Goal: Check status: Check status

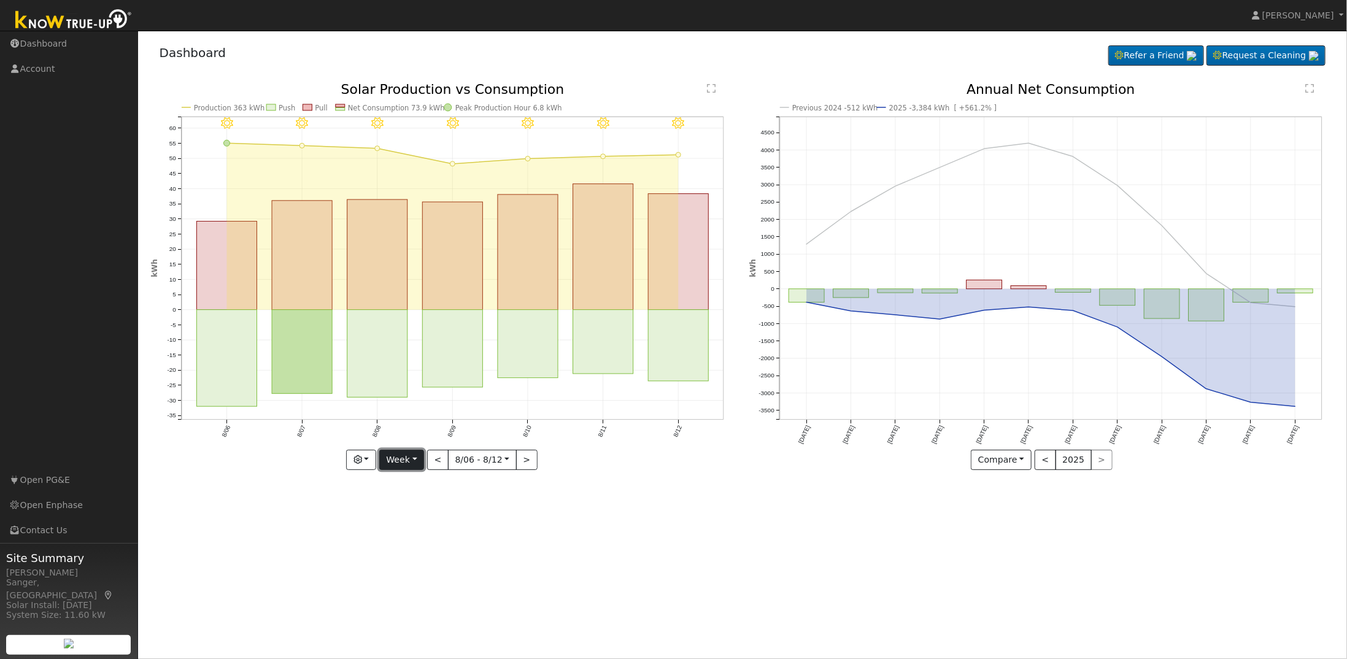
click at [417, 457] on button "Week" at bounding box center [401, 460] width 45 height 21
click at [416, 523] on link "Month" at bounding box center [422, 519] width 85 height 17
type input "2025-07-01"
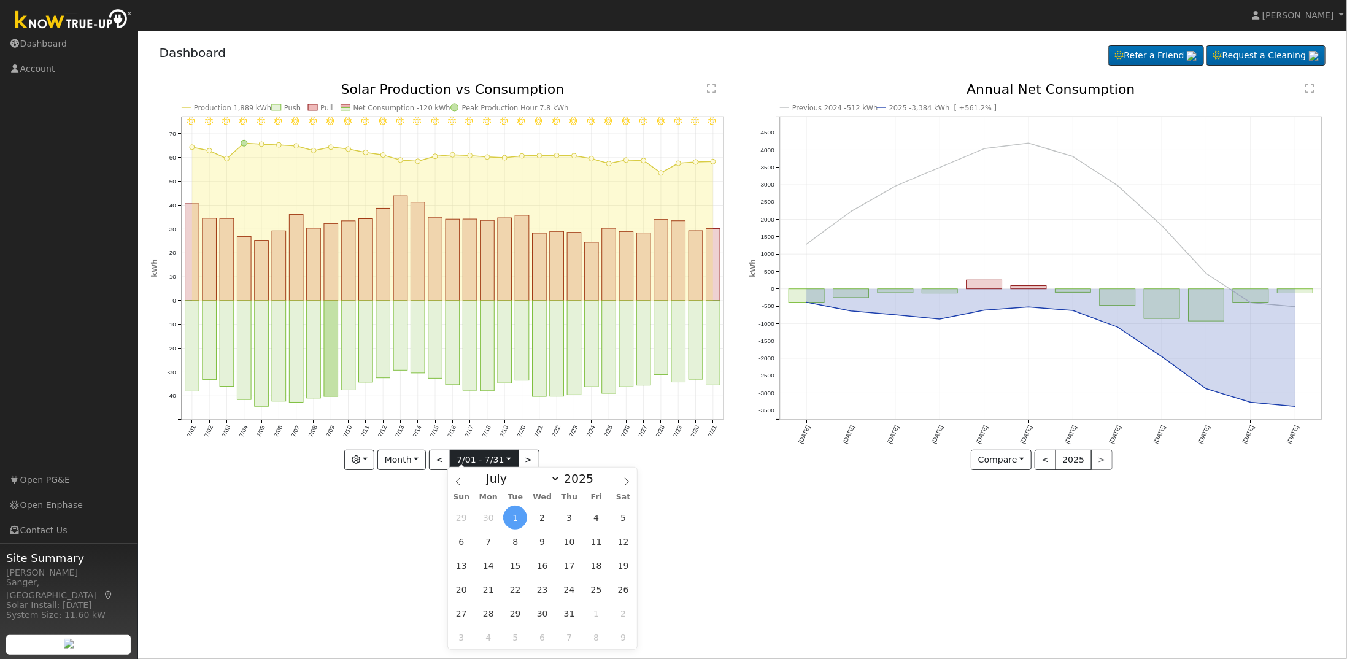
click at [471, 463] on input "2025-07-01" at bounding box center [484, 460] width 68 height 20
click at [619, 484] on span at bounding box center [626, 478] width 21 height 21
select select "7"
click at [595, 517] on span "1" at bounding box center [596, 518] width 24 height 24
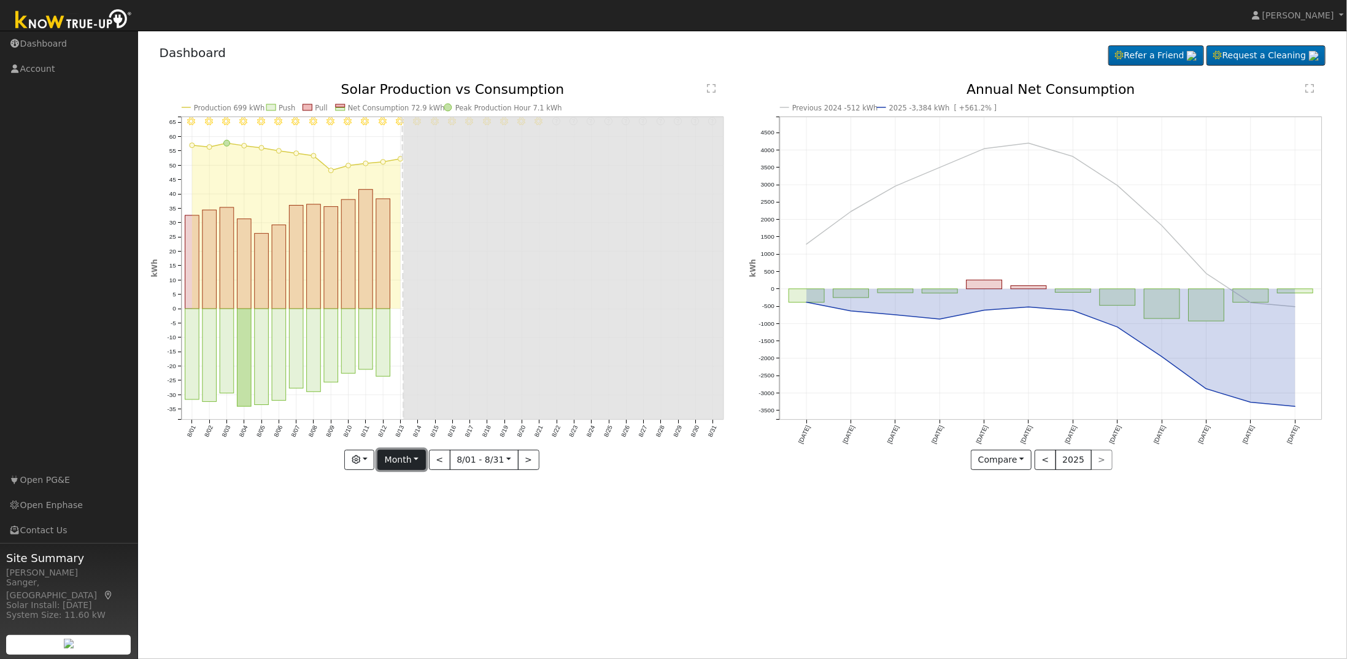
click at [418, 467] on button "Month" at bounding box center [401, 460] width 48 height 21
click at [416, 532] on link "Year" at bounding box center [420, 536] width 85 height 17
type input "2024-08-01"
type input "2024"
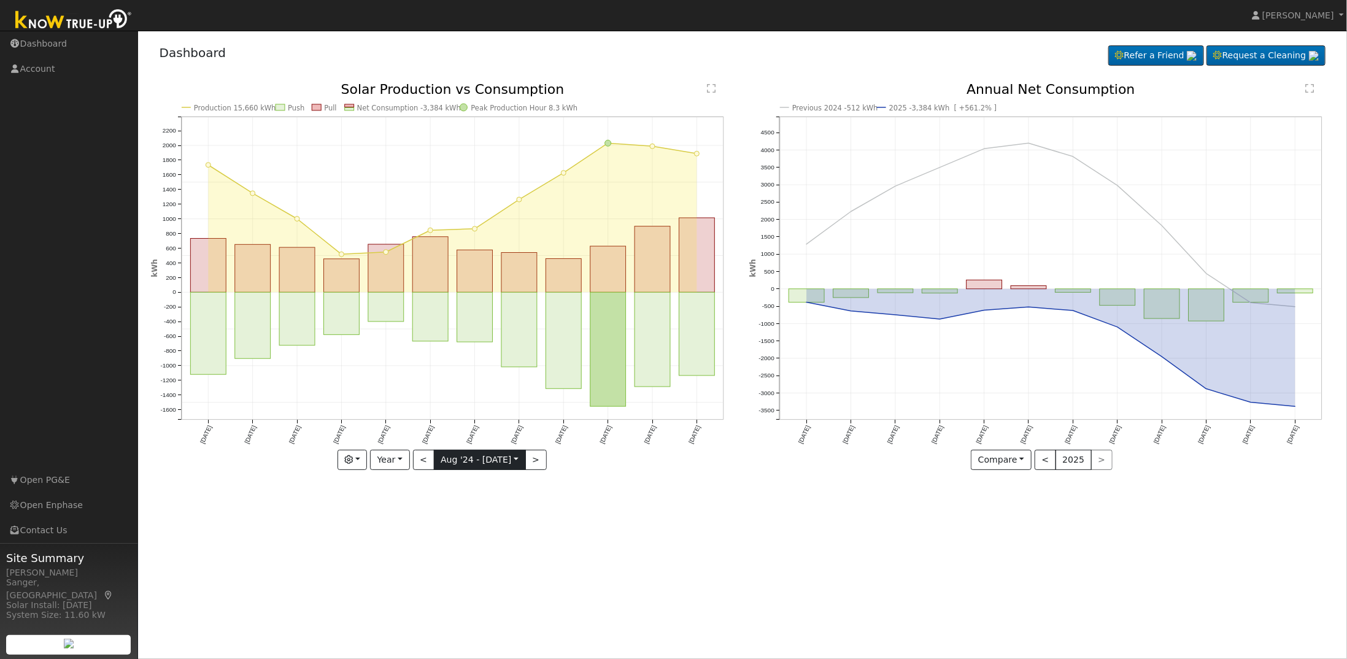
click at [495, 460] on input "2024-08-01" at bounding box center [479, 460] width 91 height 20
click at [612, 486] on icon at bounding box center [615, 484] width 9 height 9
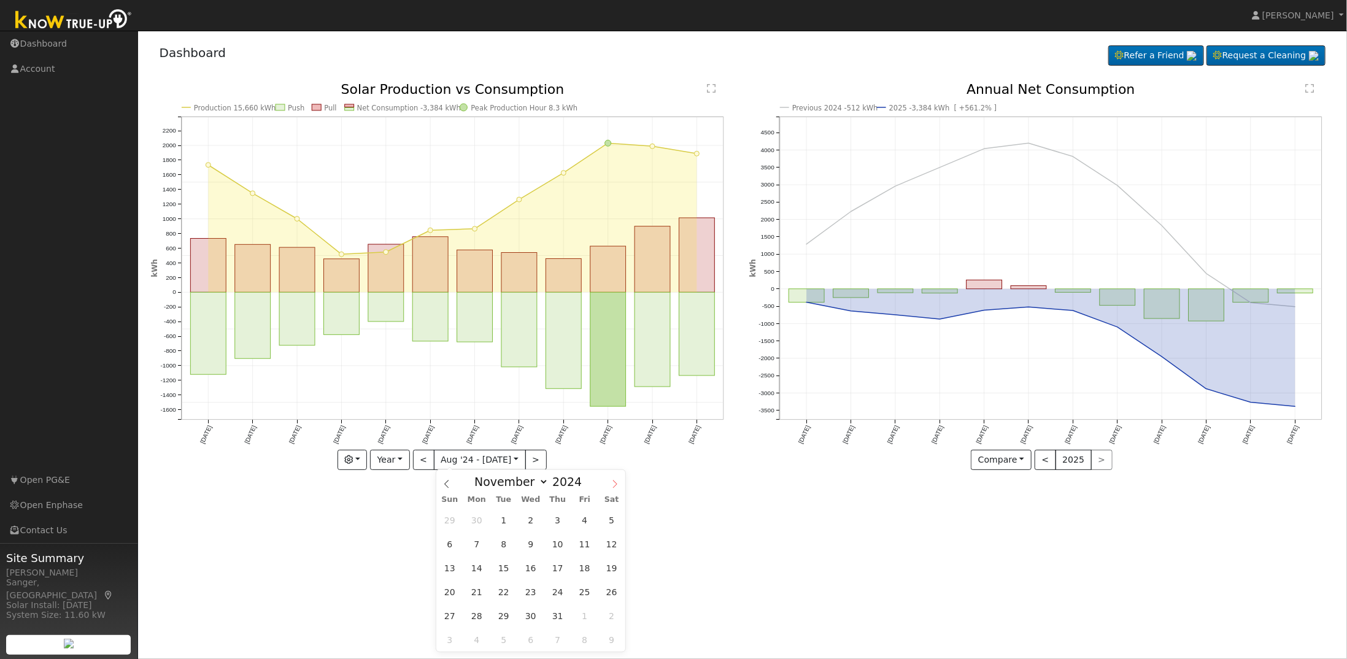
select select "11"
click at [612, 486] on icon at bounding box center [615, 484] width 9 height 9
type input "2025"
select select "0"
click at [528, 526] on span "1" at bounding box center [531, 520] width 24 height 24
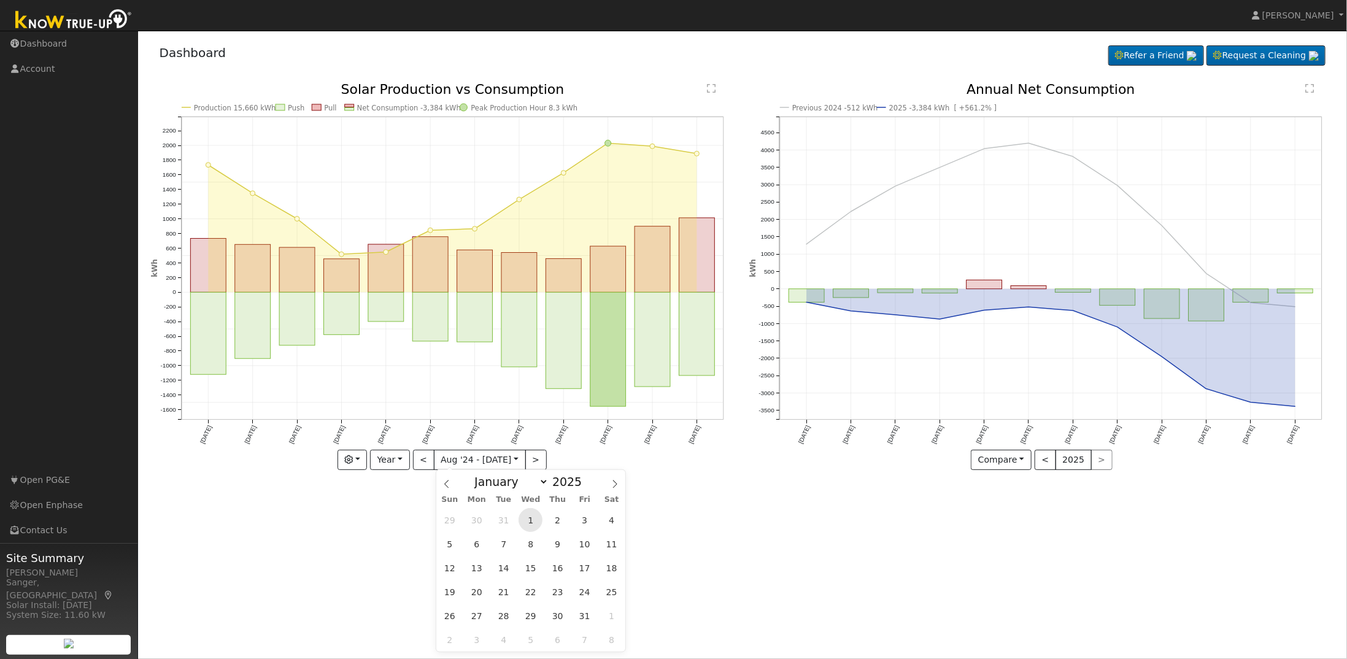
type input "2025-01-01"
